Goal: Book appointment/travel/reservation

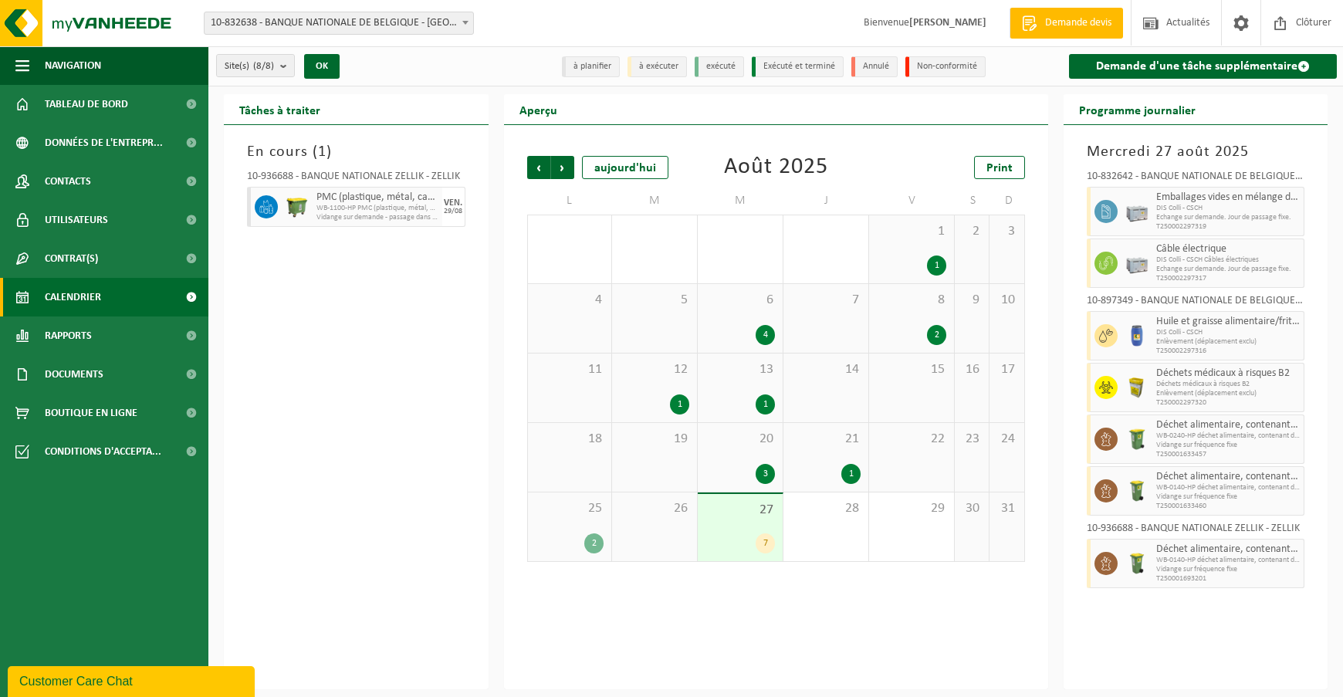
click at [750, 507] on span "27" at bounding box center [740, 510] width 69 height 17
click at [568, 168] on span "Suivant" at bounding box center [562, 167] width 23 height 23
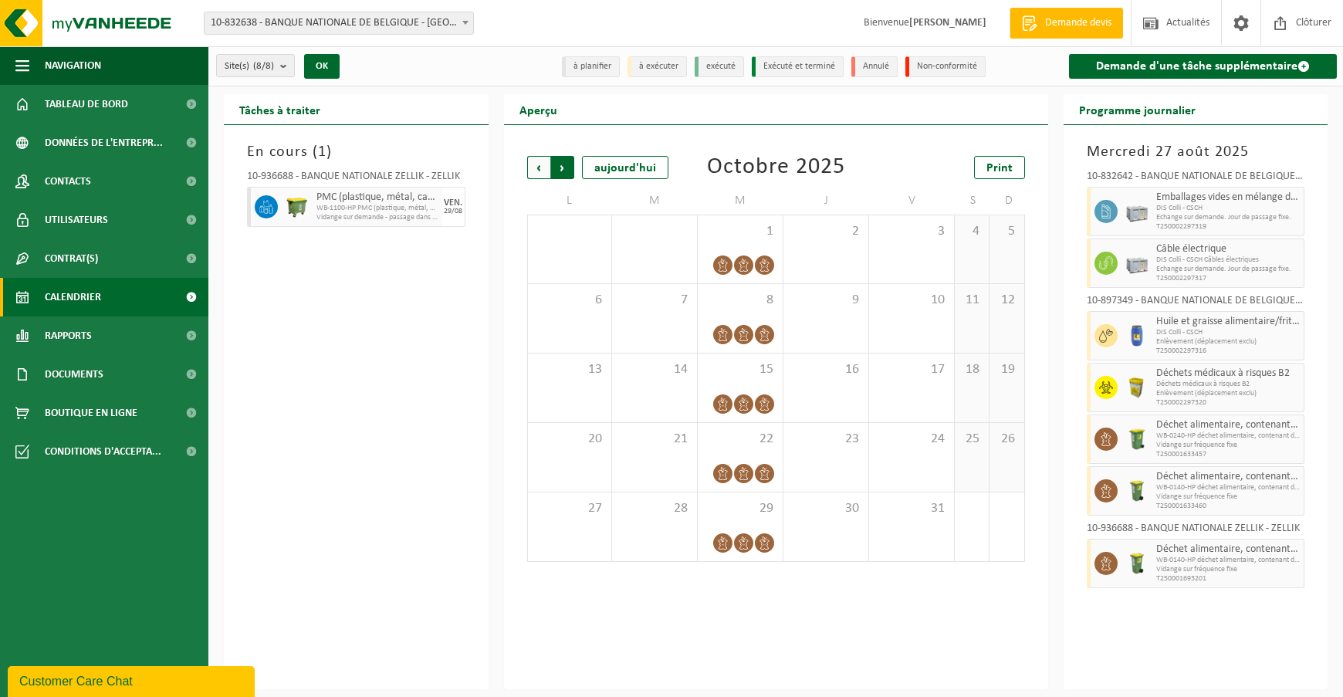
click at [540, 170] on span "Précédent" at bounding box center [538, 167] width 23 height 23
click at [640, 251] on div "2" at bounding box center [654, 249] width 85 height 68
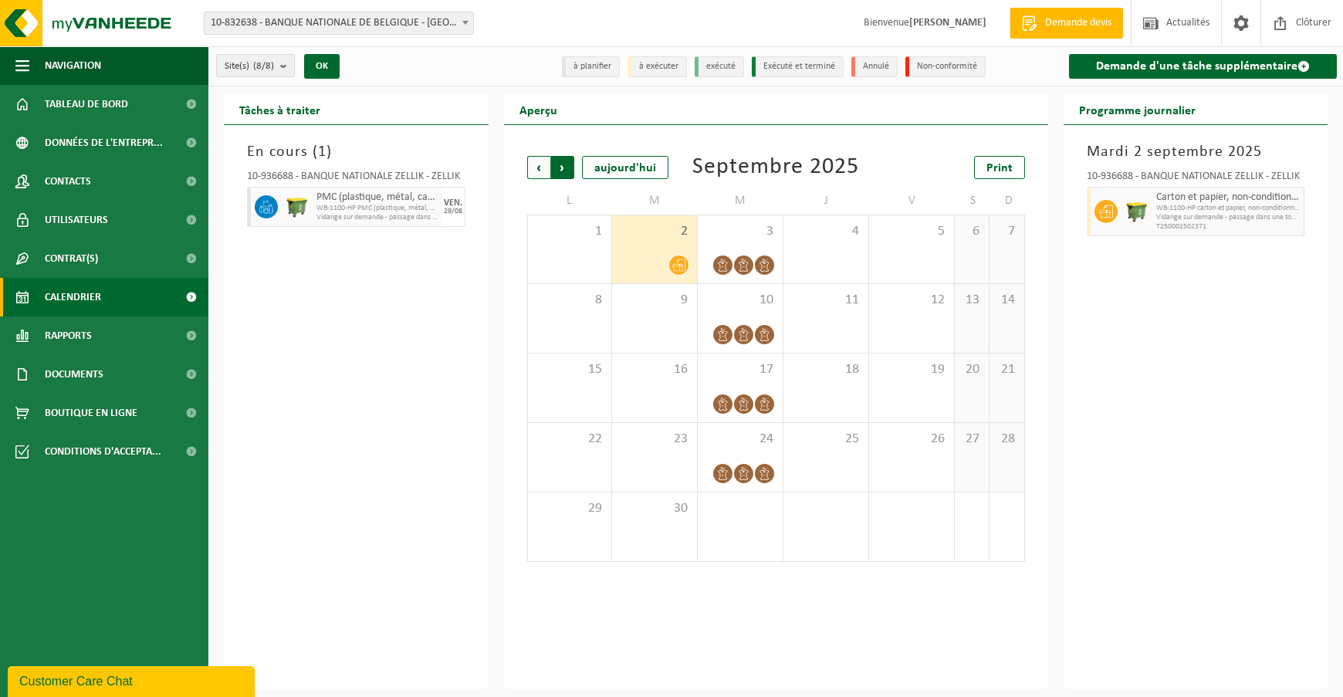
click at [531, 171] on span "Précédent" at bounding box center [538, 167] width 23 height 23
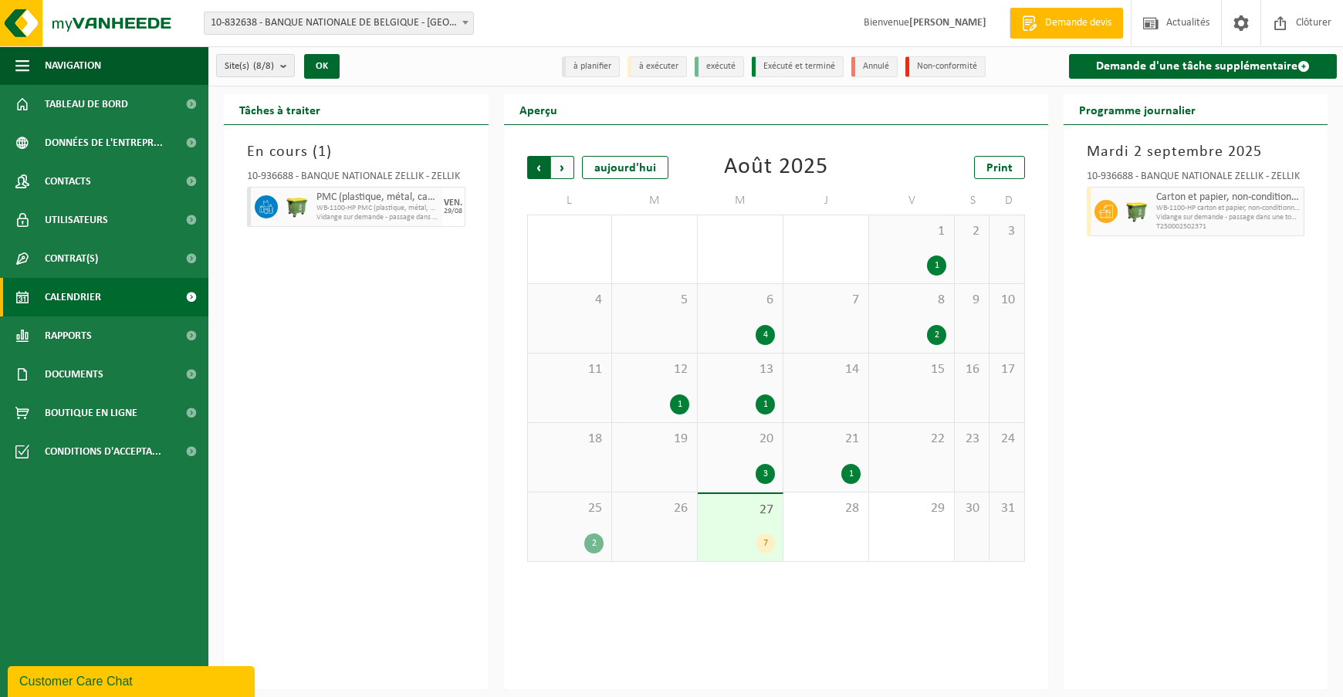
click at [561, 173] on span "Suivant" at bounding box center [562, 167] width 23 height 23
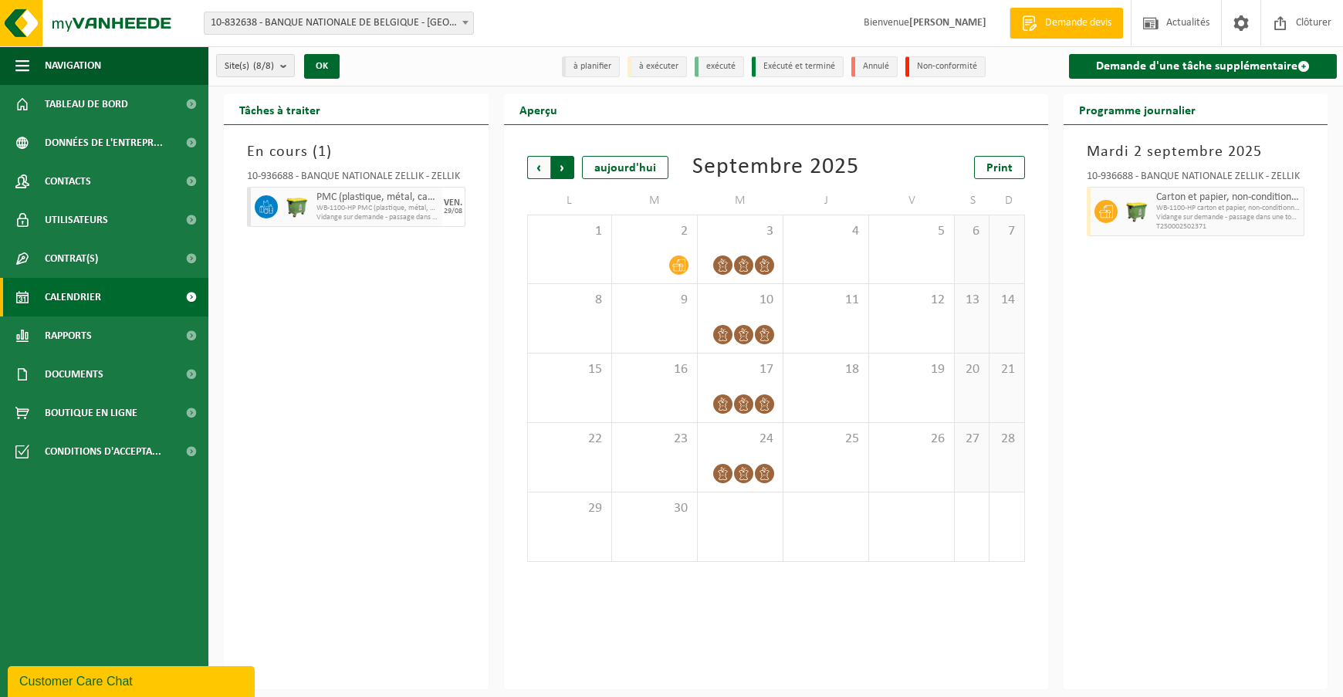
click at [530, 171] on span "Précédent" at bounding box center [538, 167] width 23 height 23
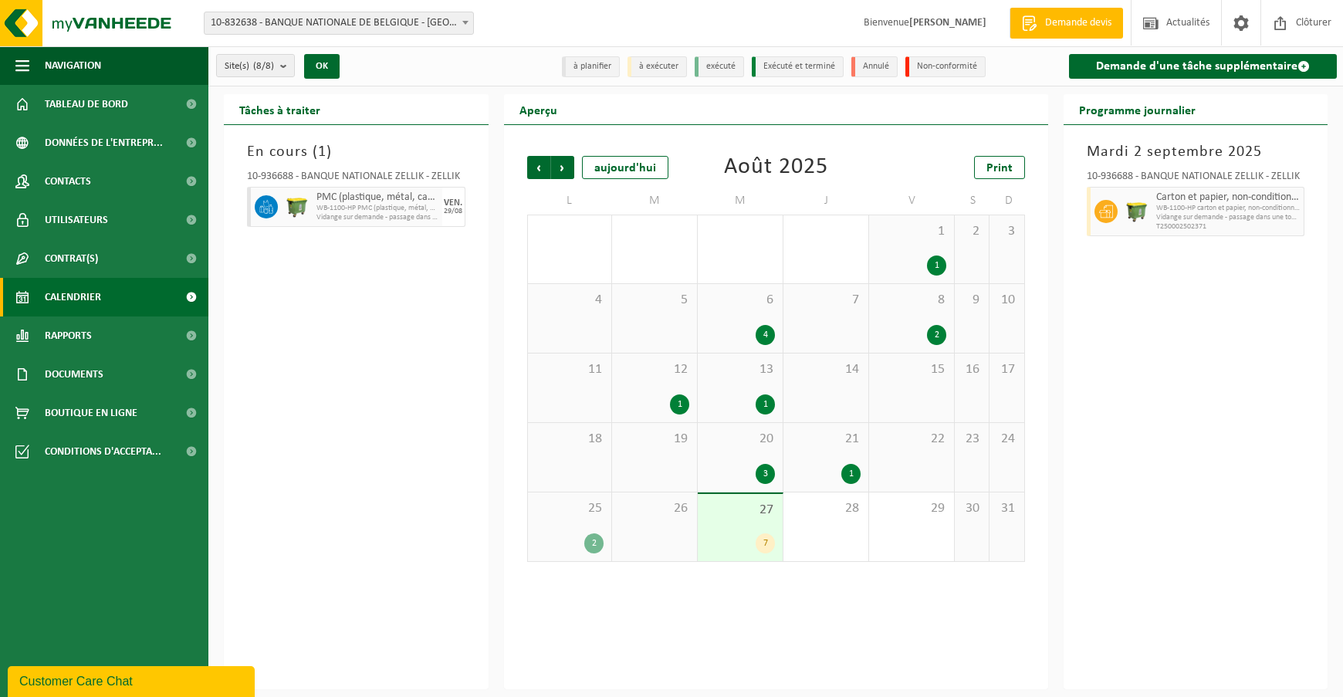
click at [574, 521] on div "25 2" at bounding box center [570, 527] width 84 height 69
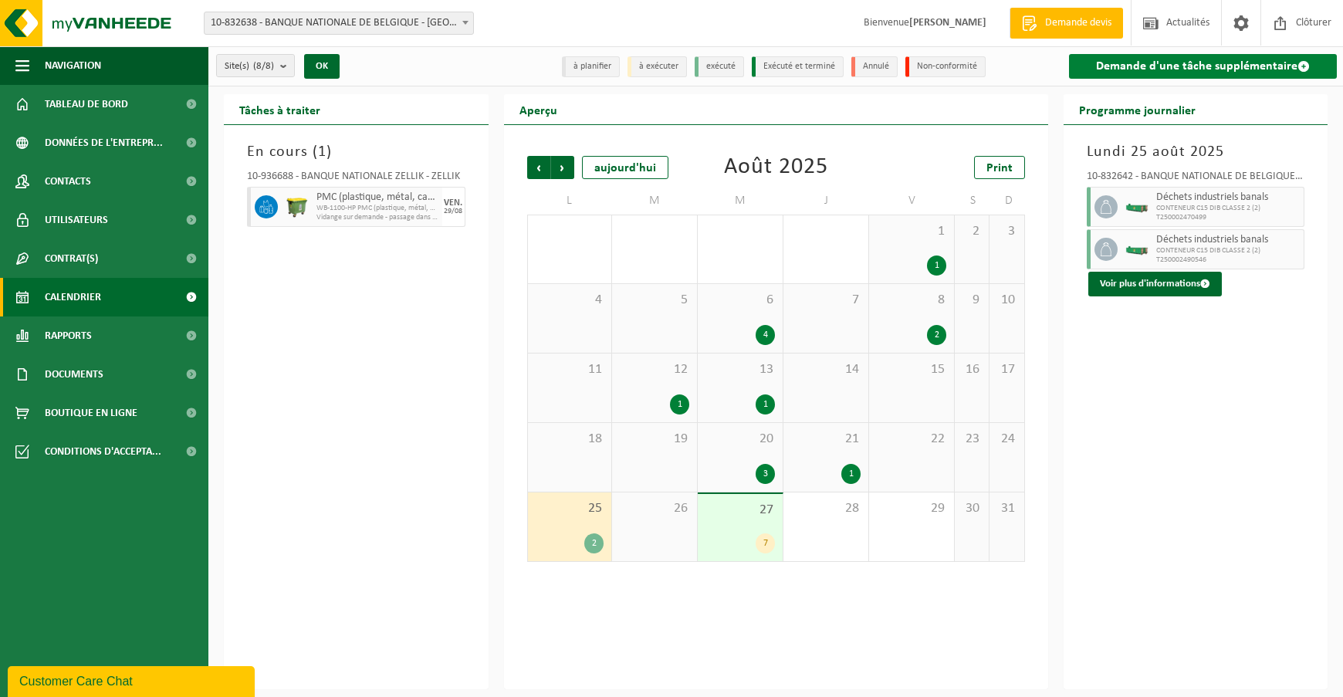
click at [1293, 63] on link "Demande d'une tâche supplémentaire" at bounding box center [1203, 66] width 269 height 25
